Goal: Navigation & Orientation: Find specific page/section

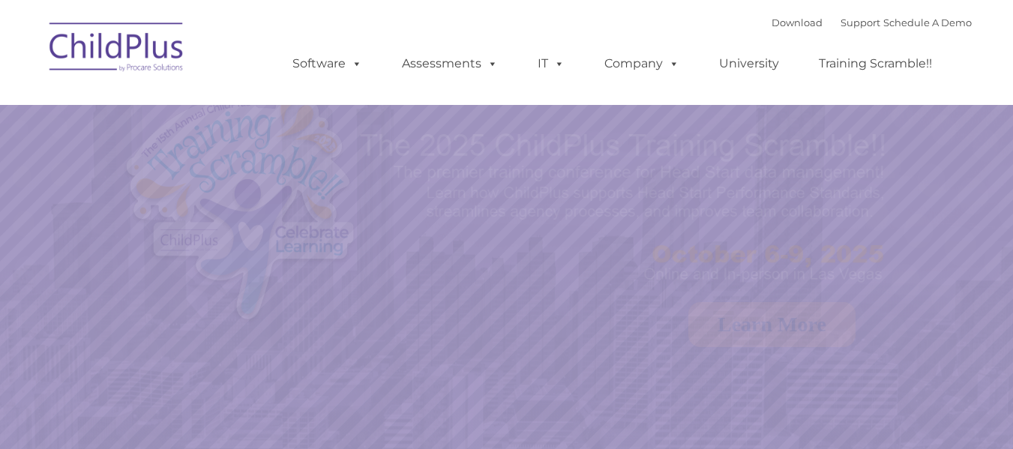
select select "MEDIUM"
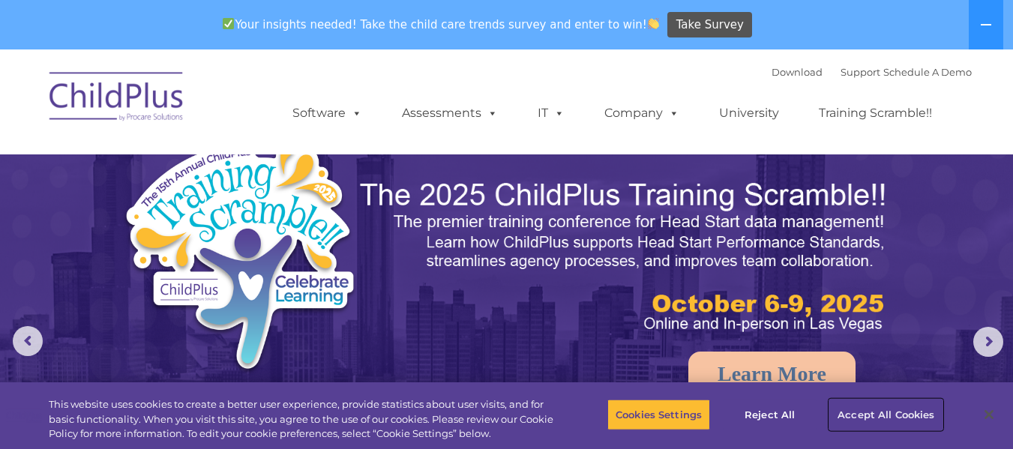
click at [881, 419] on button "Accept All Cookies" at bounding box center [886, 415] width 113 height 32
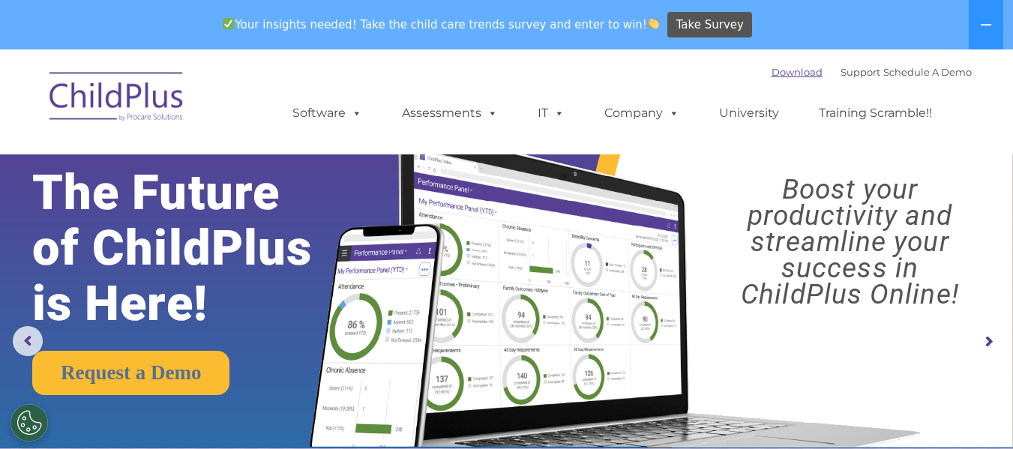
click at [774, 76] on link "Download" at bounding box center [797, 72] width 51 height 12
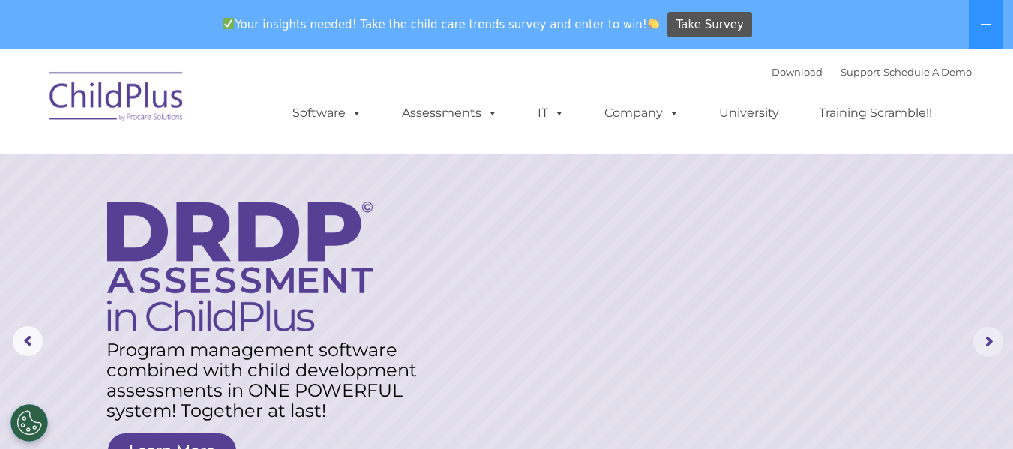
click at [995, 346] on rs-arrow at bounding box center [989, 342] width 30 height 30
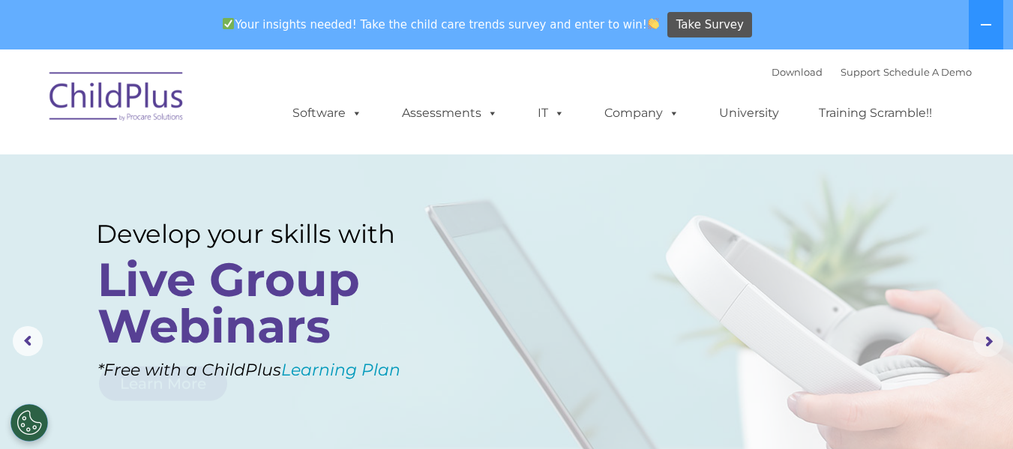
click at [995, 346] on rs-arrow at bounding box center [989, 342] width 30 height 30
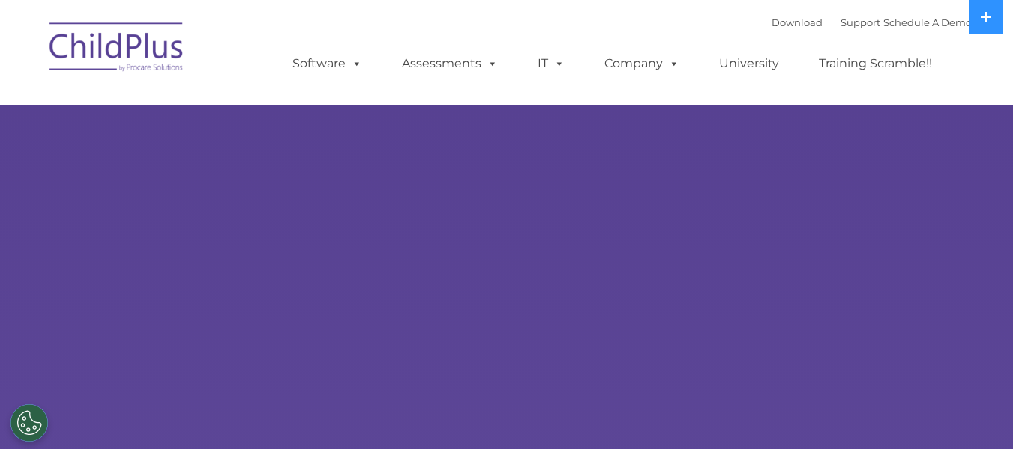
select select "MEDIUM"
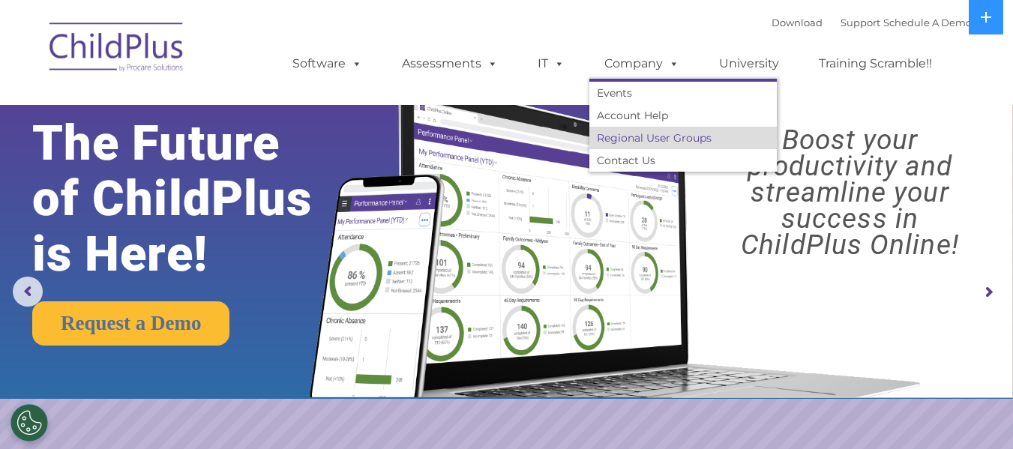
click at [626, 139] on link "Regional User Groups" at bounding box center [684, 138] width 188 height 23
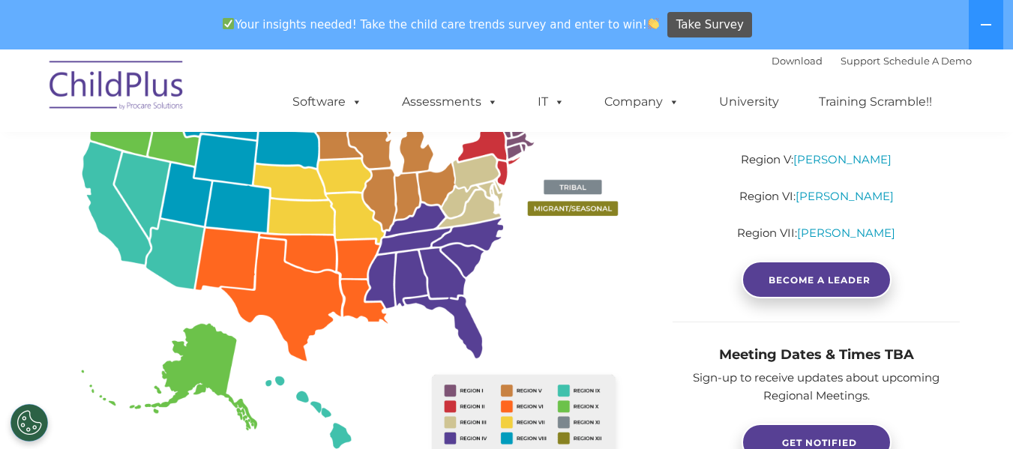
scroll to position [384, 0]
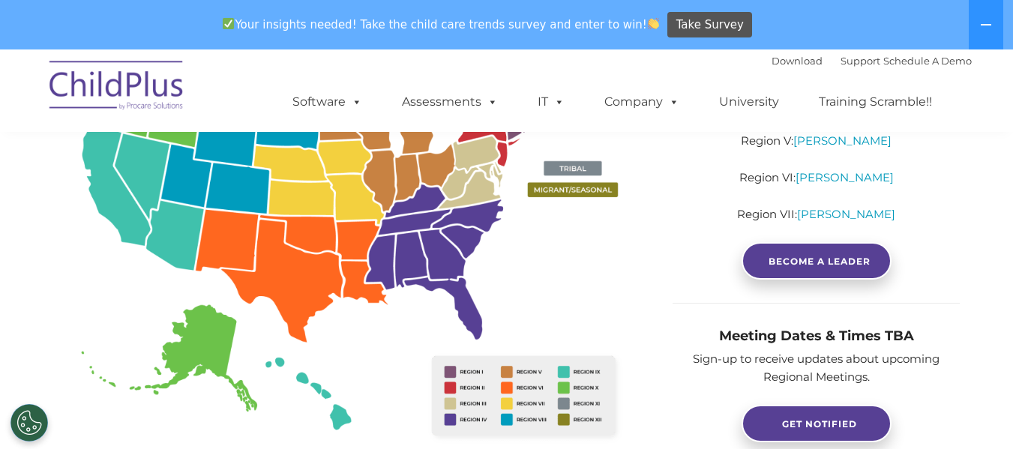
click at [116, 189] on img at bounding box center [352, 249] width 598 height 435
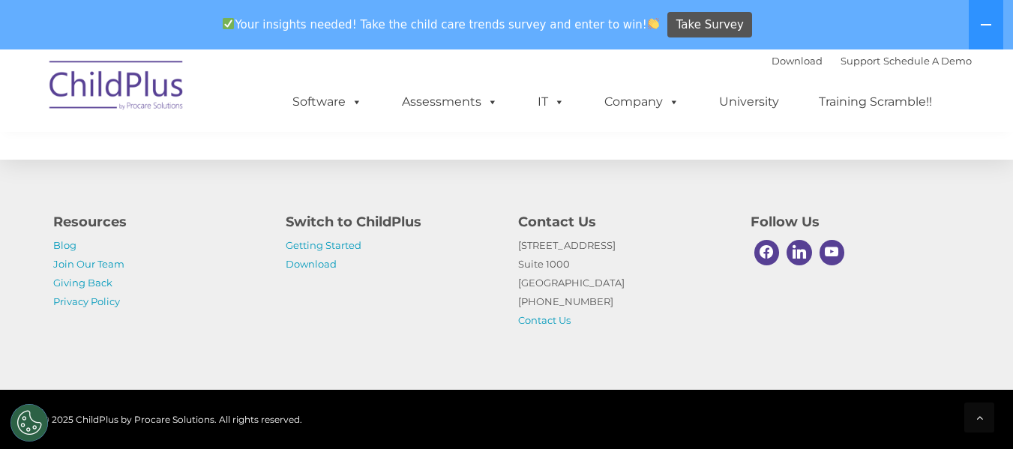
scroll to position [1341, 0]
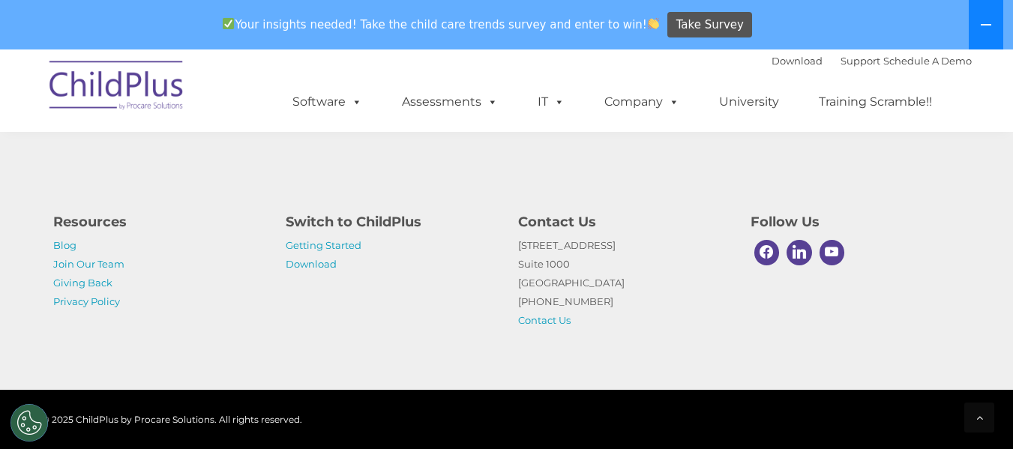
click at [992, 27] on icon at bounding box center [986, 25] width 12 height 12
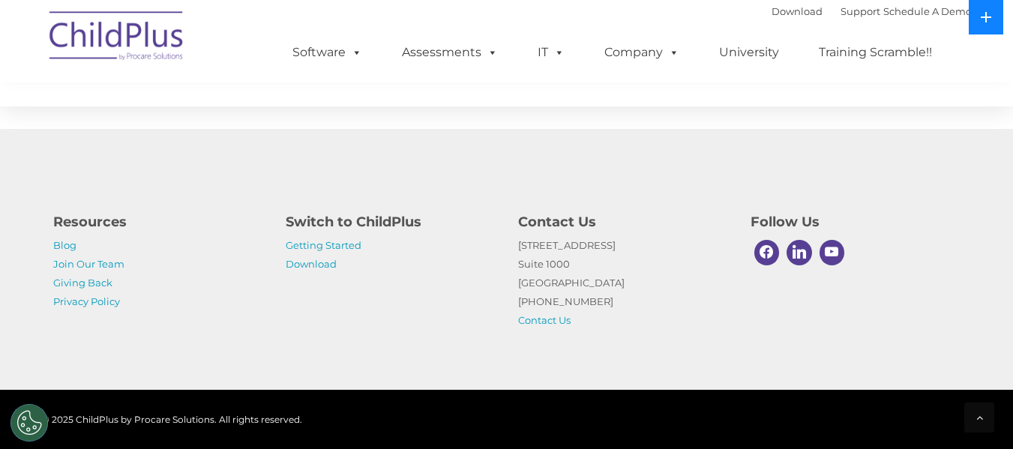
scroll to position [1292, 0]
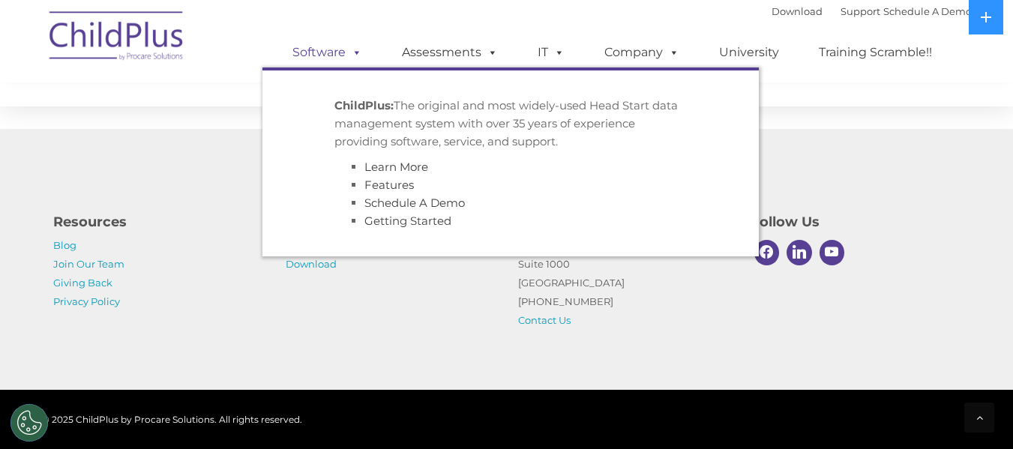
click at [344, 54] on link "Software" at bounding box center [328, 53] width 100 height 30
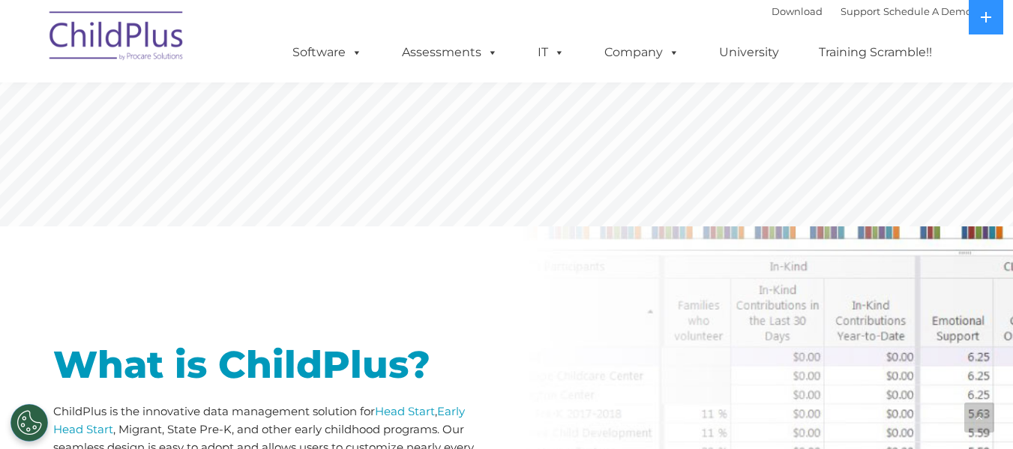
scroll to position [474, 0]
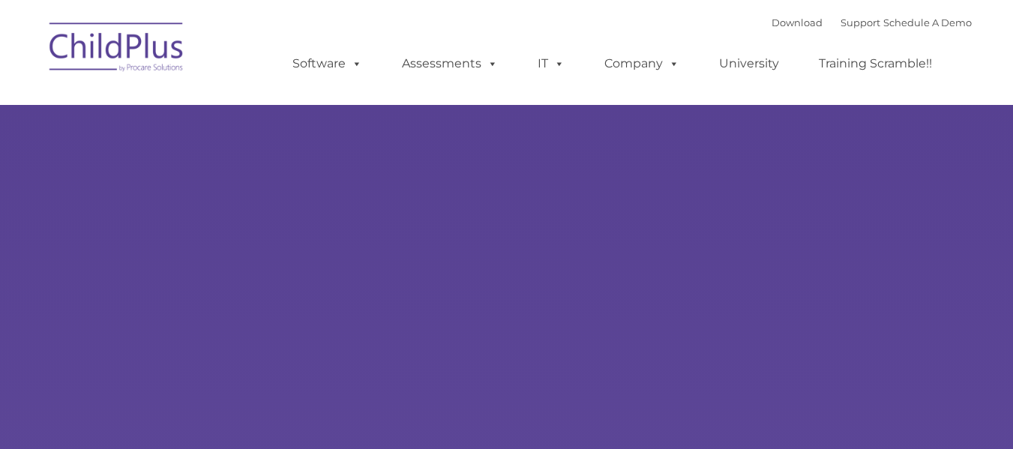
type input ""
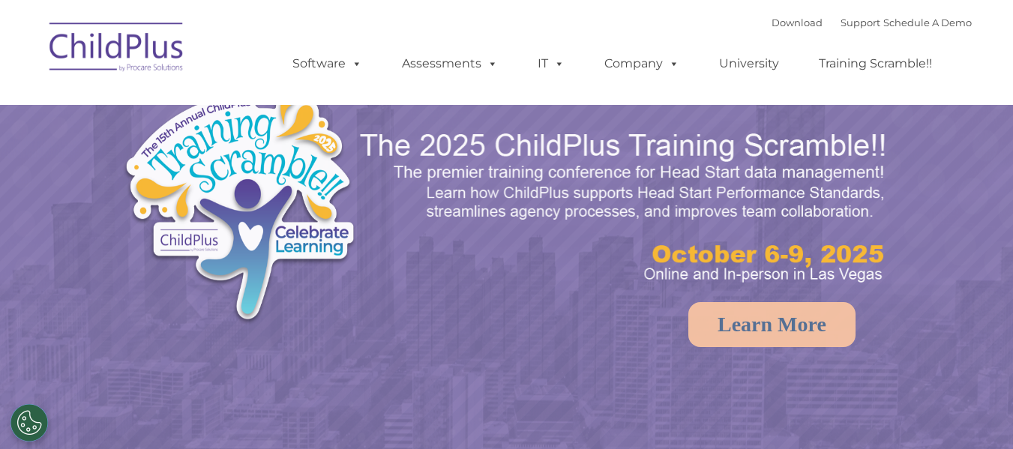
select select "MEDIUM"
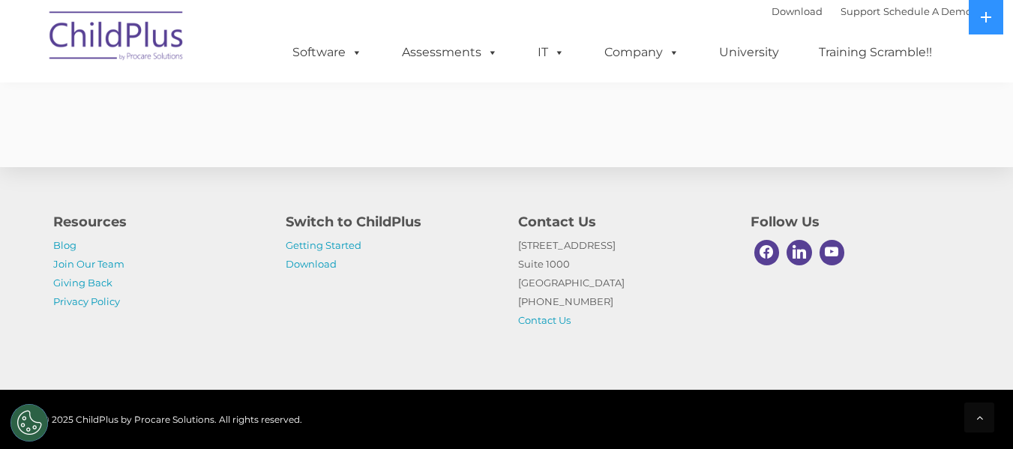
scroll to position [2339, 0]
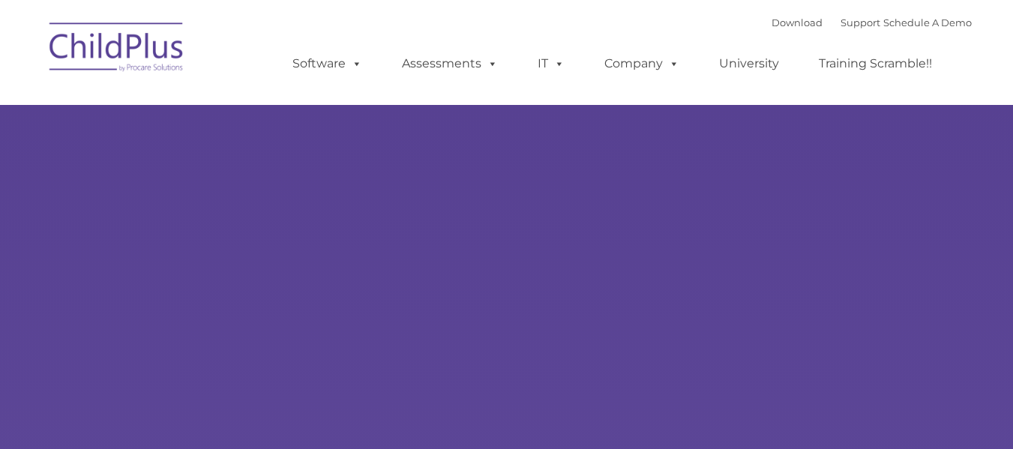
type input ""
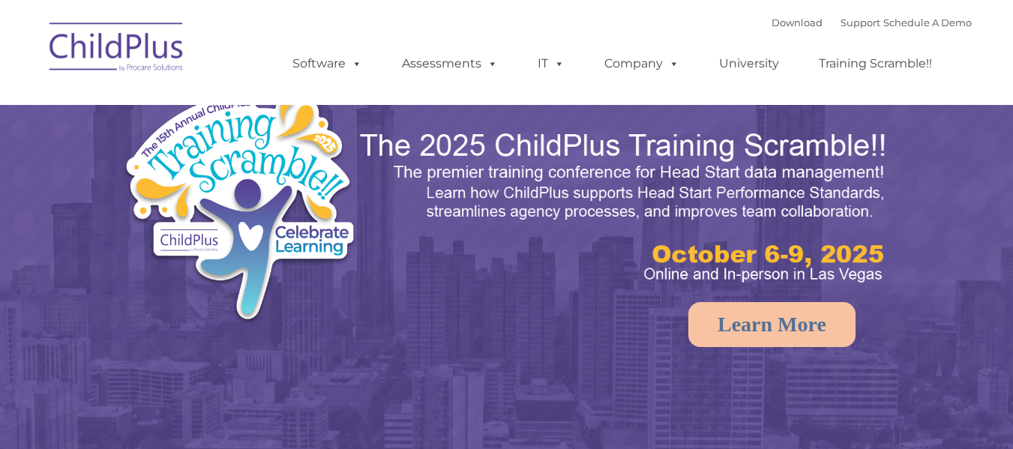
select select "MEDIUM"
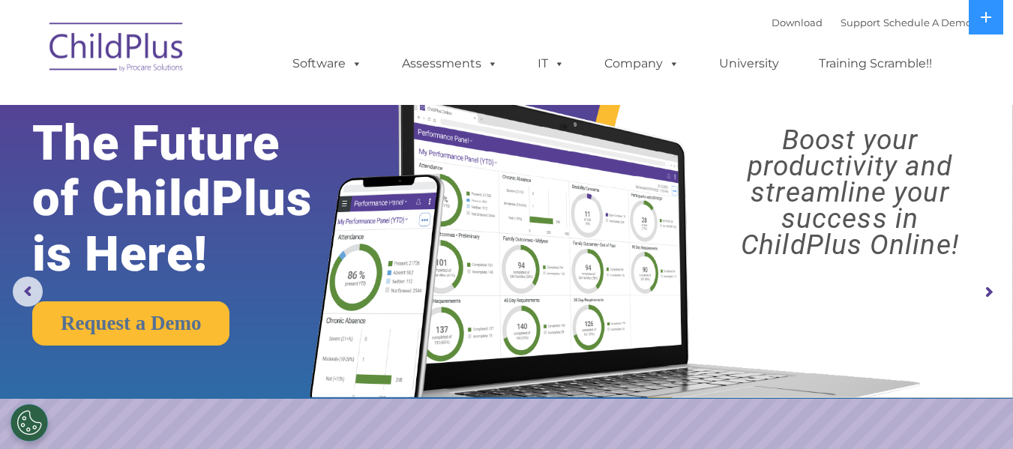
click at [995, 291] on rs-arrow at bounding box center [989, 293] width 30 height 30
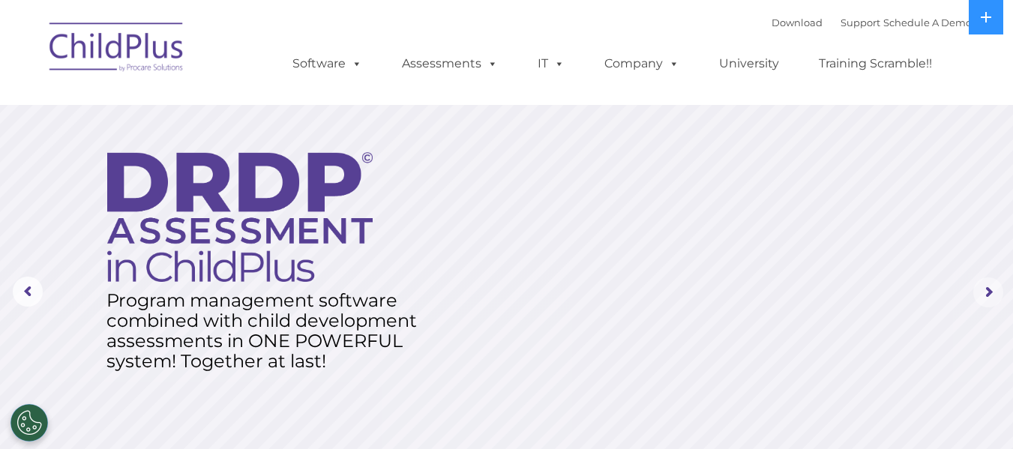
click at [995, 291] on rs-arrow at bounding box center [989, 293] width 30 height 30
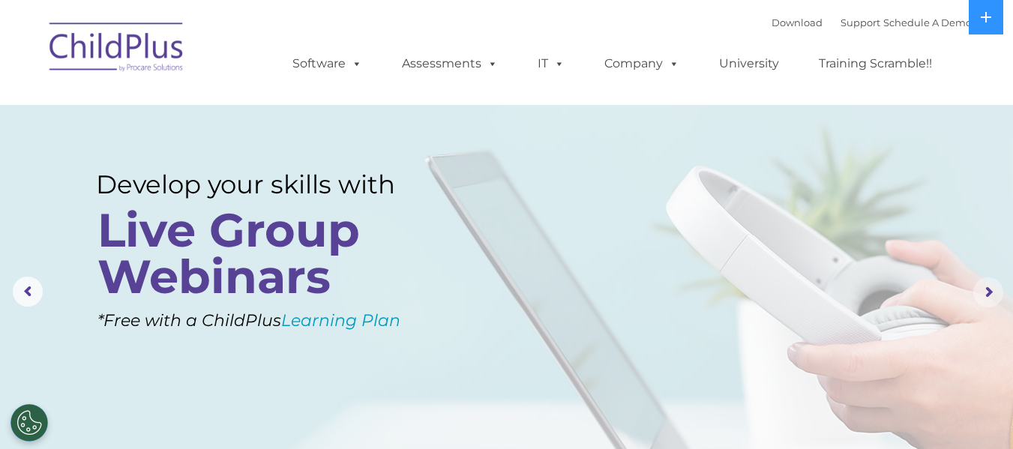
click at [995, 291] on rs-arrow at bounding box center [989, 293] width 30 height 30
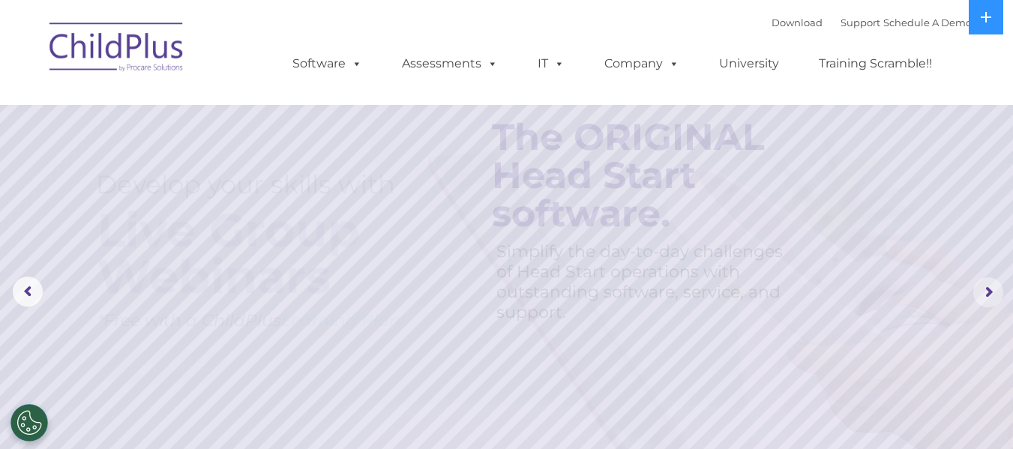
click at [995, 291] on rs-arrow at bounding box center [989, 293] width 30 height 30
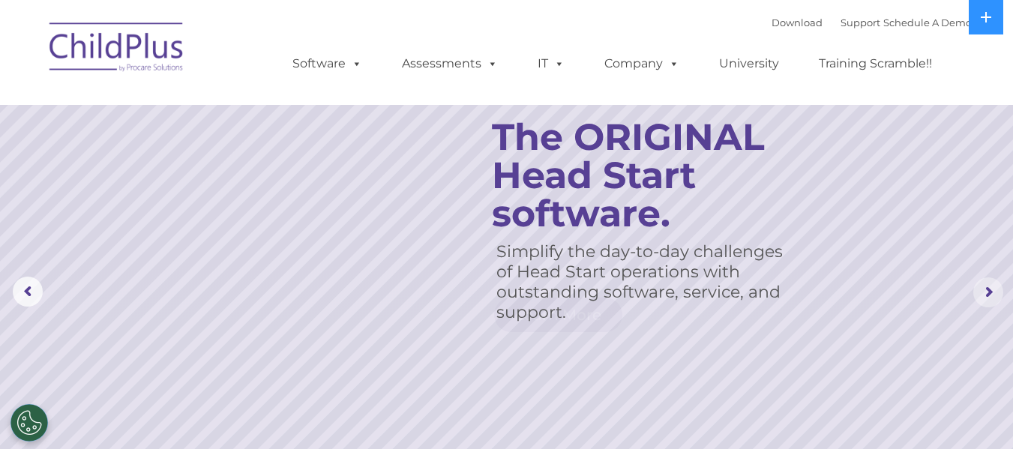
click at [995, 291] on rs-arrow at bounding box center [989, 293] width 30 height 30
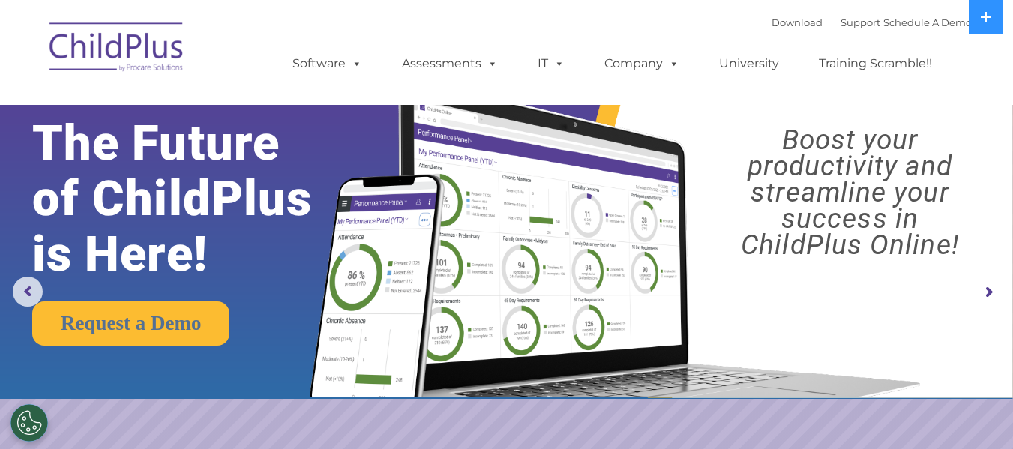
click at [995, 291] on rs-arrow at bounding box center [989, 293] width 30 height 30
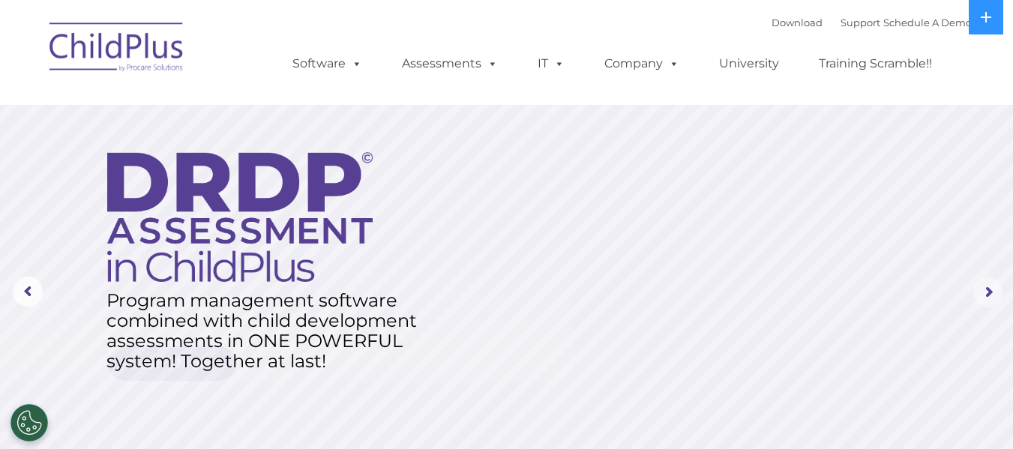
click at [995, 291] on rs-arrow at bounding box center [989, 293] width 30 height 30
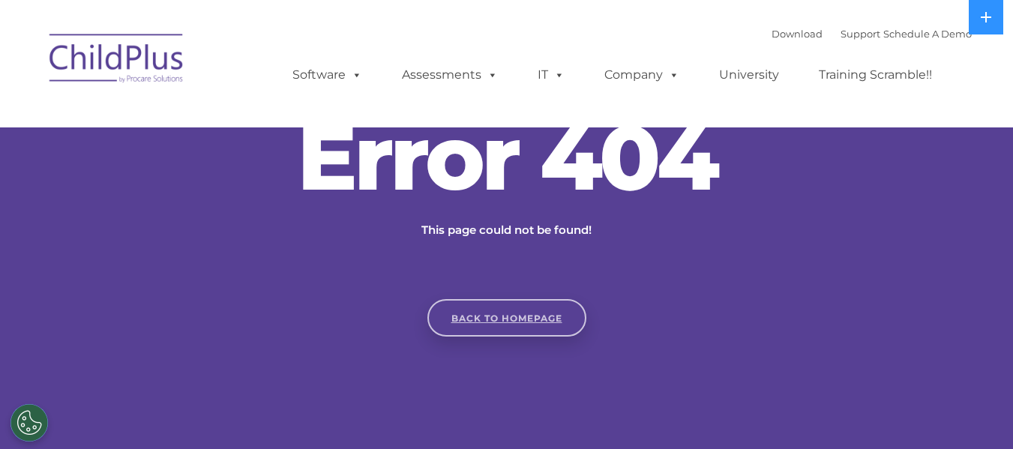
click at [530, 320] on link "Back to homepage" at bounding box center [507, 318] width 159 height 38
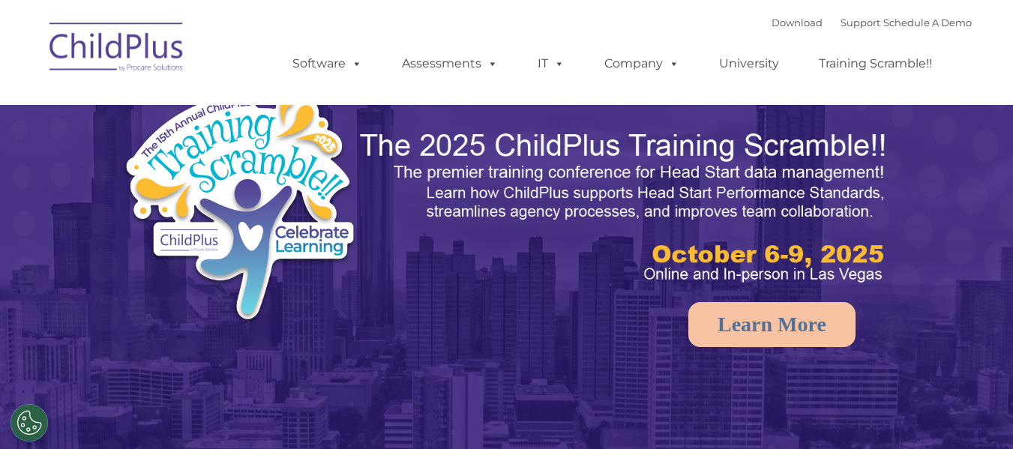
select select "MEDIUM"
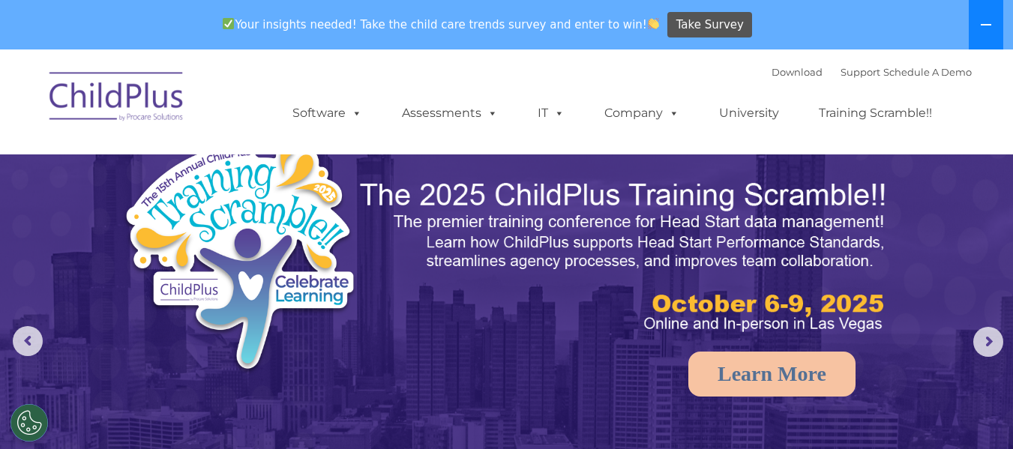
click at [988, 26] on icon at bounding box center [986, 25] width 12 height 12
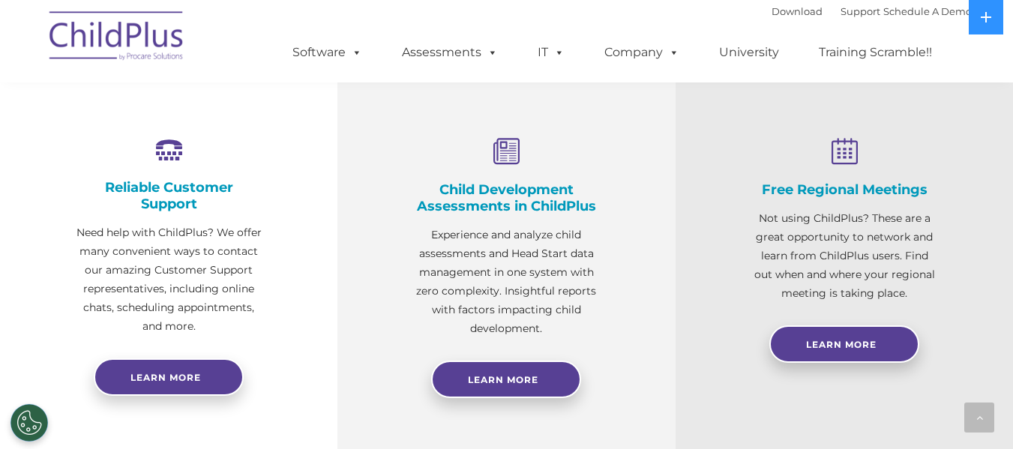
scroll to position [534, 0]
